Goal: Navigation & Orientation: Find specific page/section

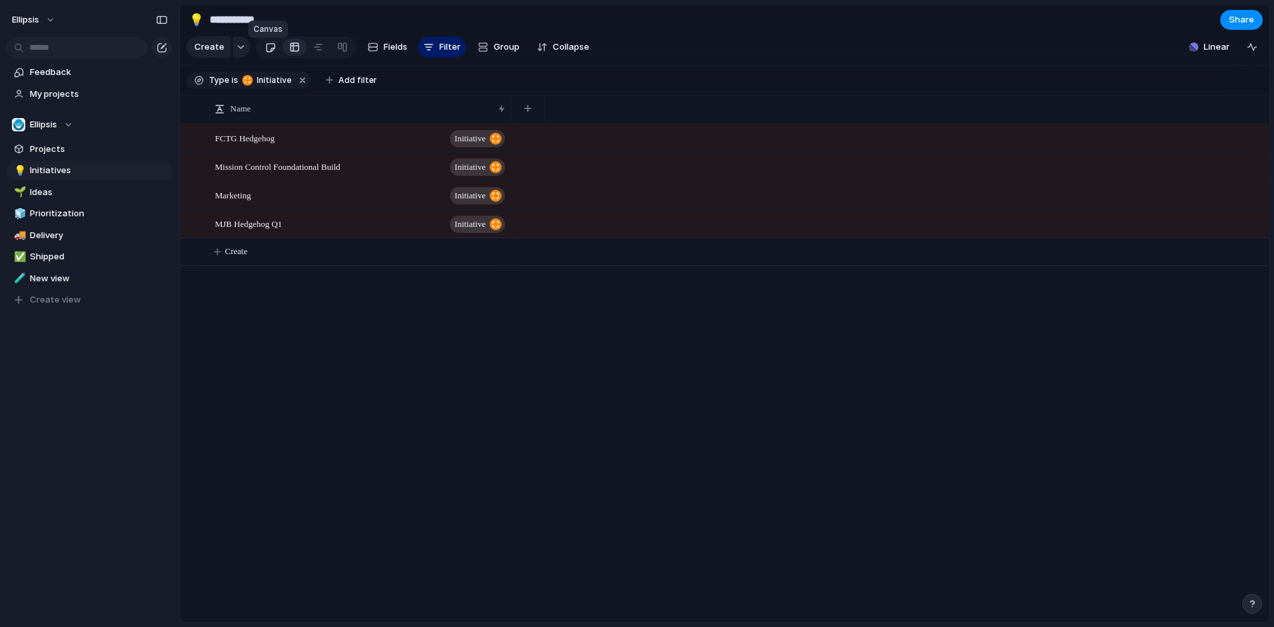
click at [274, 52] on link at bounding box center [270, 46] width 25 height 21
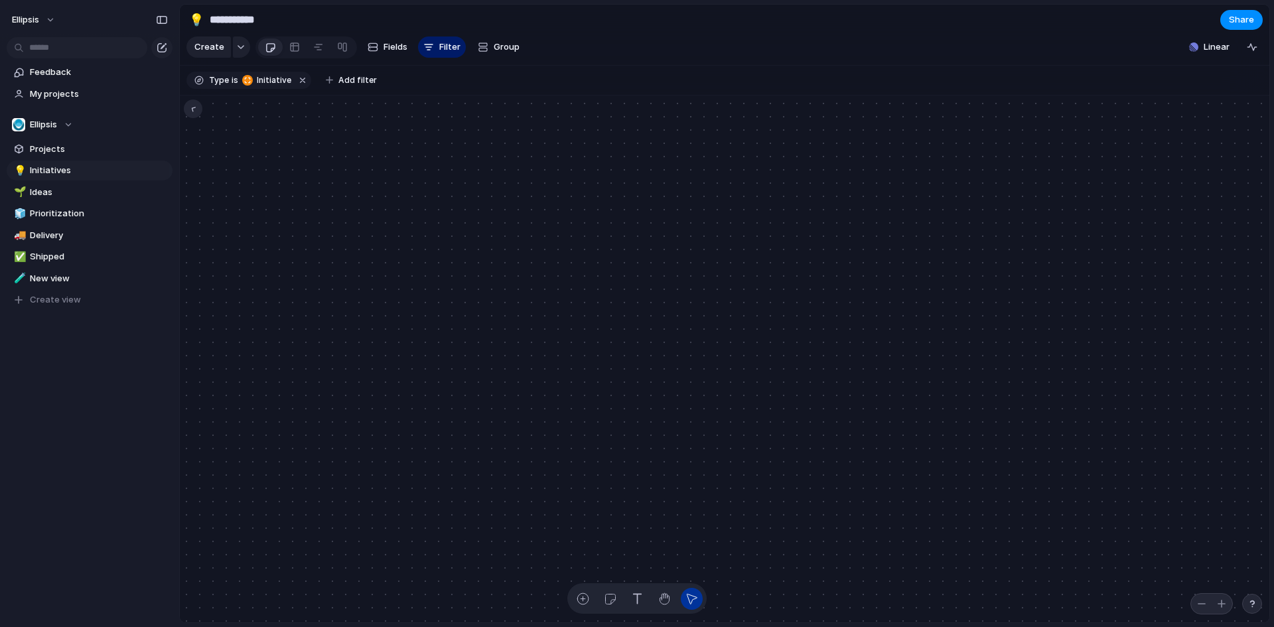
click at [189, 115] on div at bounding box center [193, 109] width 19 height 19
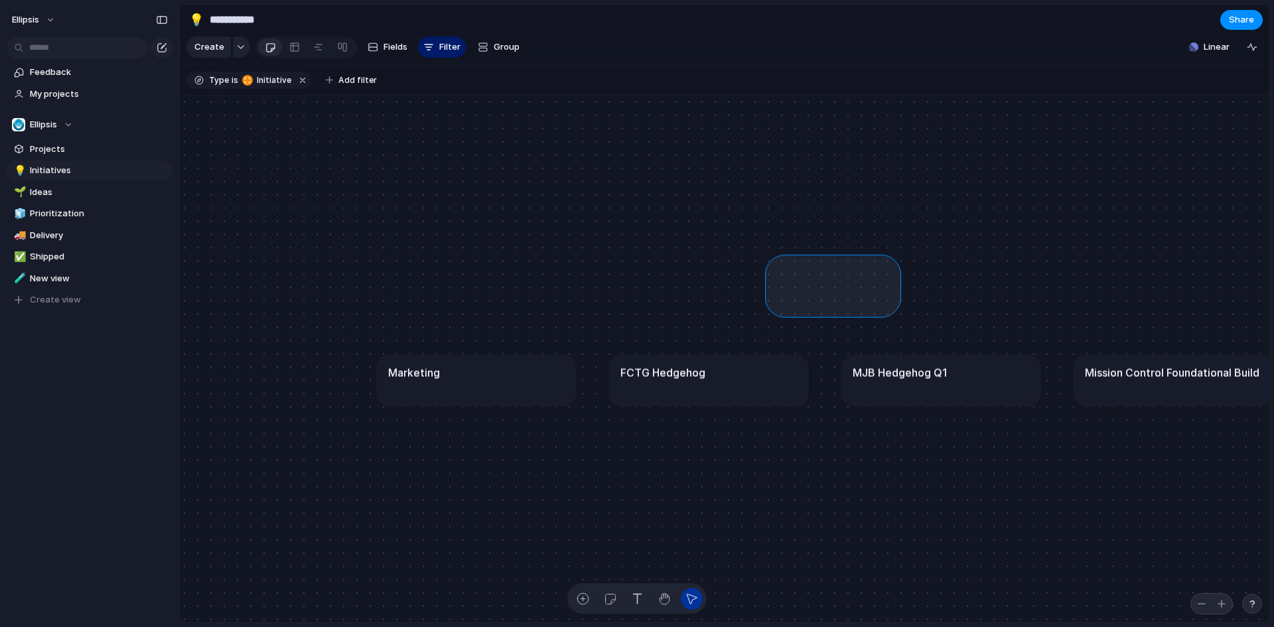
drag, startPoint x: 892, startPoint y: 318, endPoint x: 766, endPoint y: 272, distance: 134.1
drag, startPoint x: 754, startPoint y: 272, endPoint x: 757, endPoint y: 305, distance: 32.7
click at [668, 604] on div "button" at bounding box center [665, 599] width 14 height 14
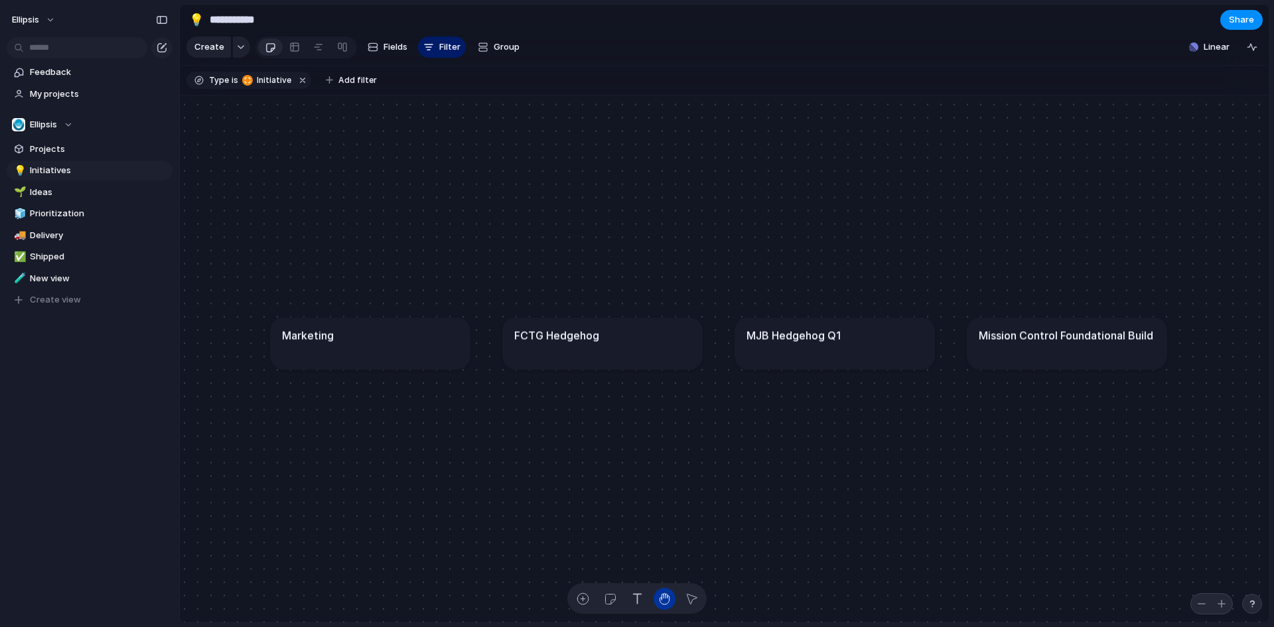
drag, startPoint x: 764, startPoint y: 522, endPoint x: 658, endPoint y: 484, distance: 112.5
click at [658, 484] on div "Marketing FCTG Hedgehog MJB Hedgehog Q1 Mission Control Foundational Build" at bounding box center [815, 581] width 1090 height 528
click at [610, 601] on div "button" at bounding box center [610, 599] width 14 height 14
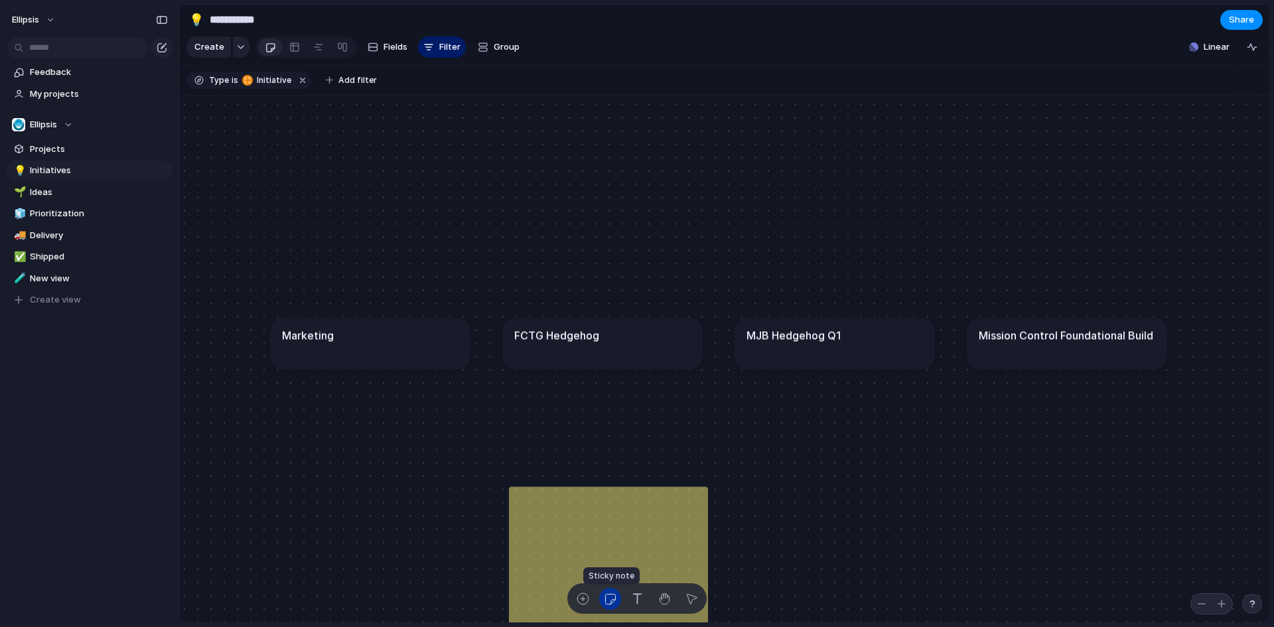
click at [608, 596] on div "button" at bounding box center [610, 599] width 14 height 14
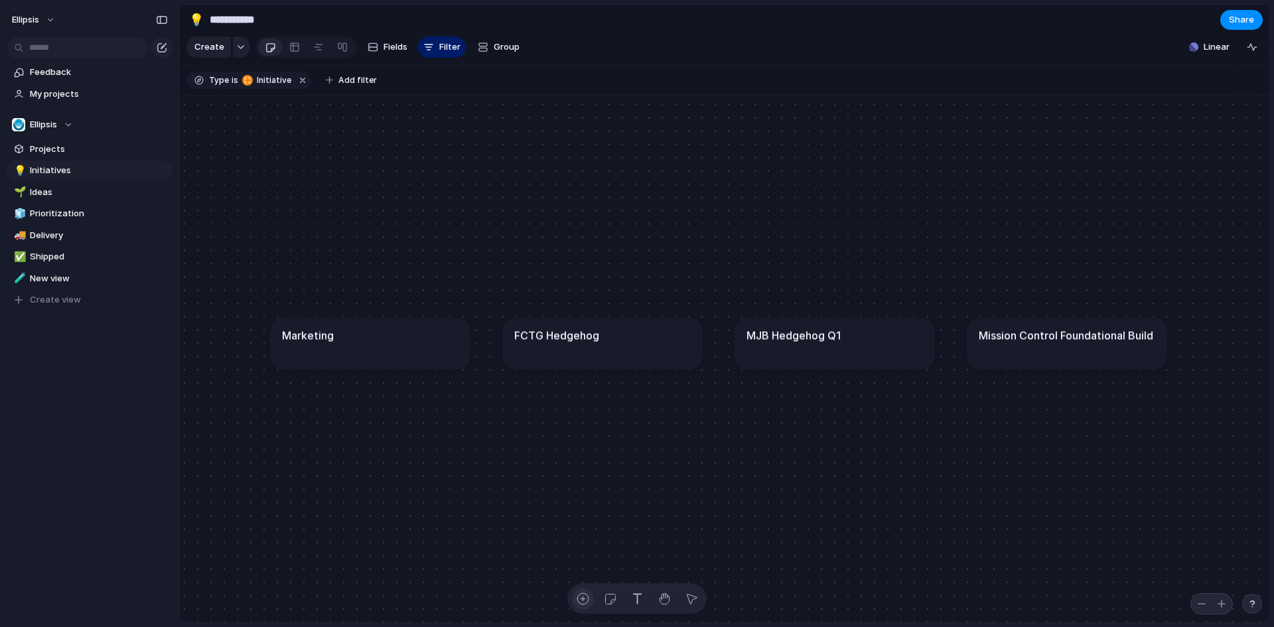
click at [580, 600] on div "button" at bounding box center [583, 599] width 14 height 14
click at [581, 601] on div "button" at bounding box center [583, 599] width 14 height 14
click at [56, 204] on link "🧊 Prioritization" at bounding box center [90, 214] width 166 height 20
type input "**********"
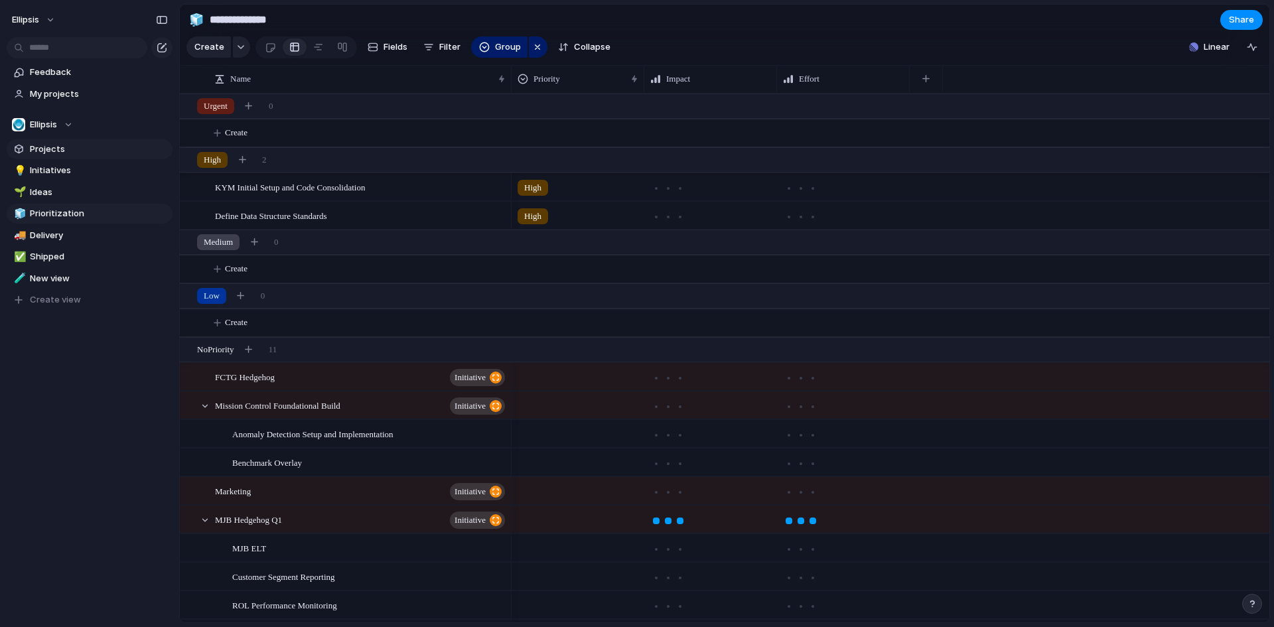
click at [48, 153] on span "Projects" at bounding box center [99, 149] width 138 height 13
